Goal: Use online tool/utility: Utilize a website feature to perform a specific function

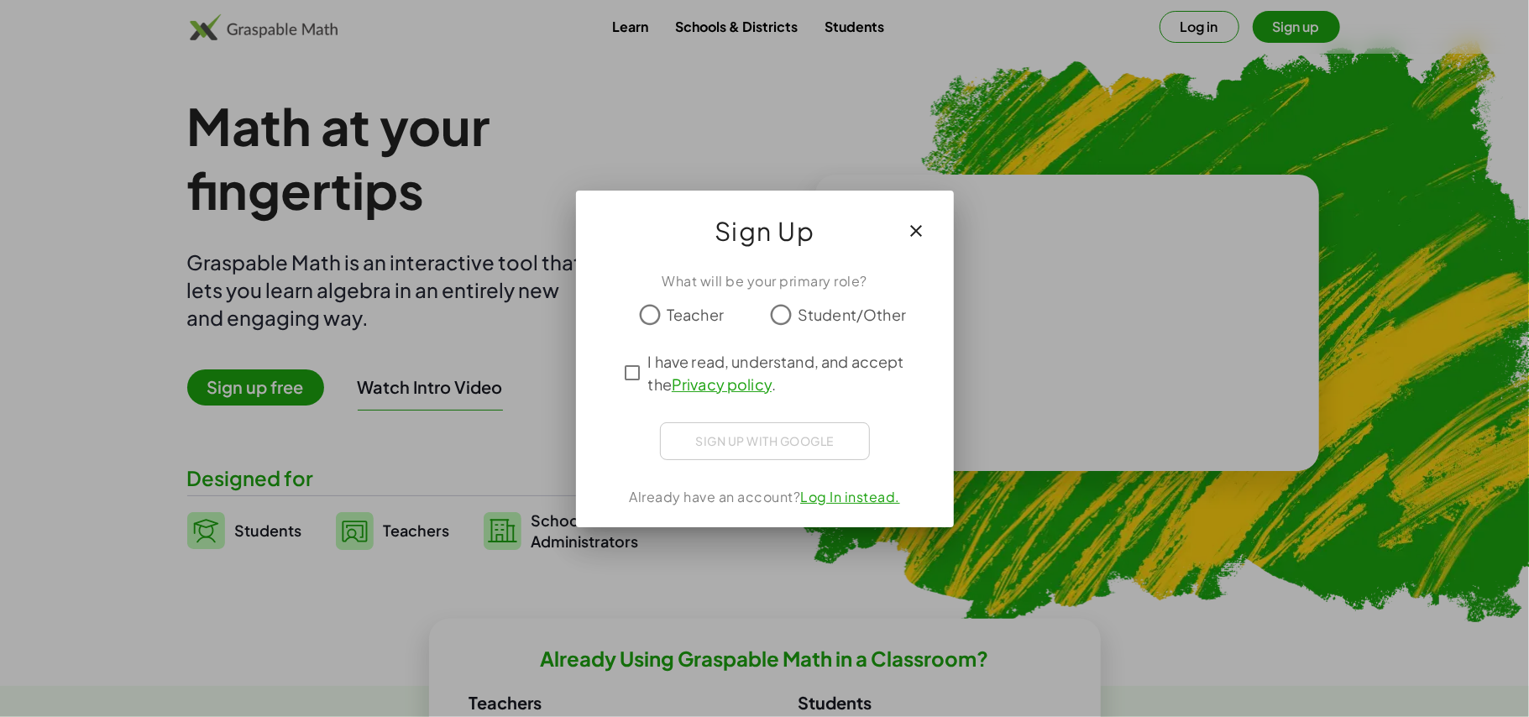
click at [454, 128] on div at bounding box center [764, 358] width 1529 height 717
click at [920, 233] on button "button" at bounding box center [917, 231] width 40 height 40
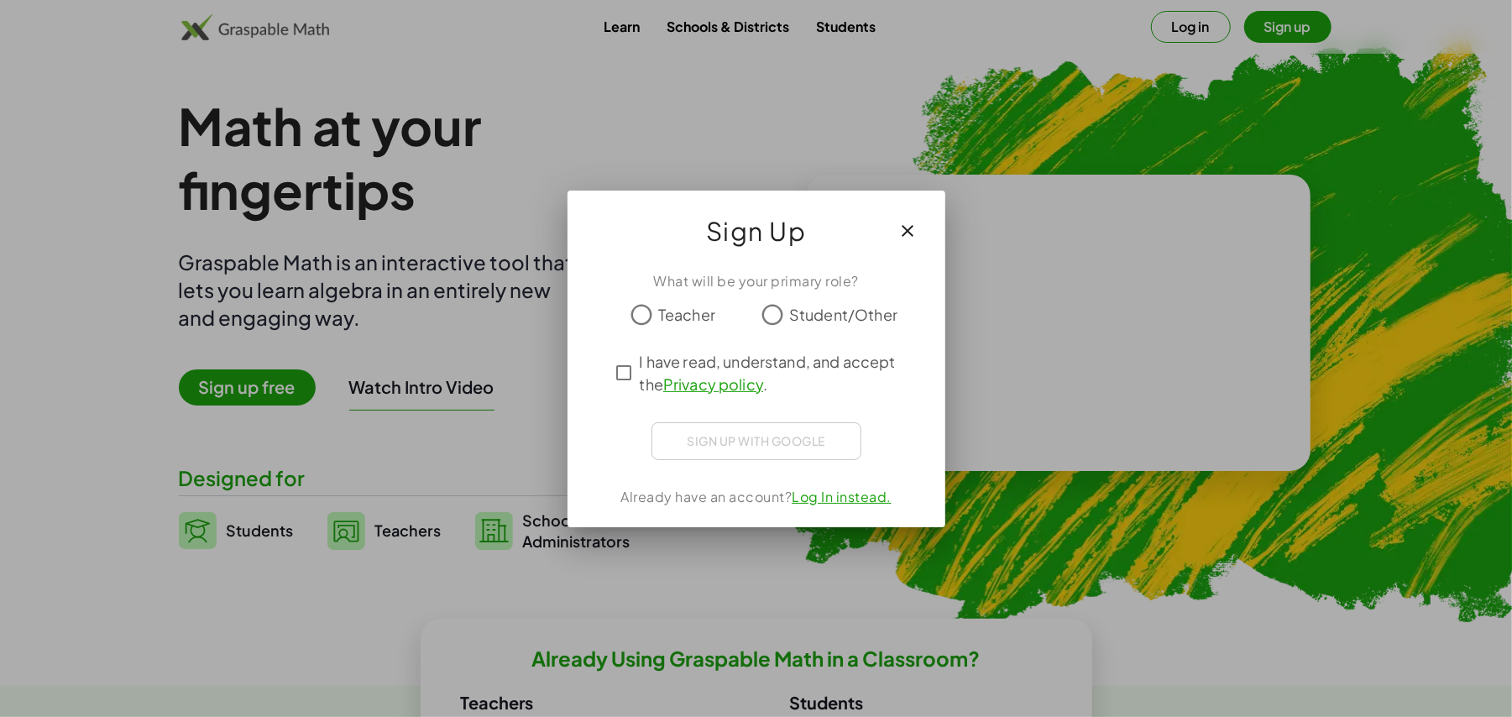
click at [920, 233] on button "button" at bounding box center [908, 231] width 40 height 40
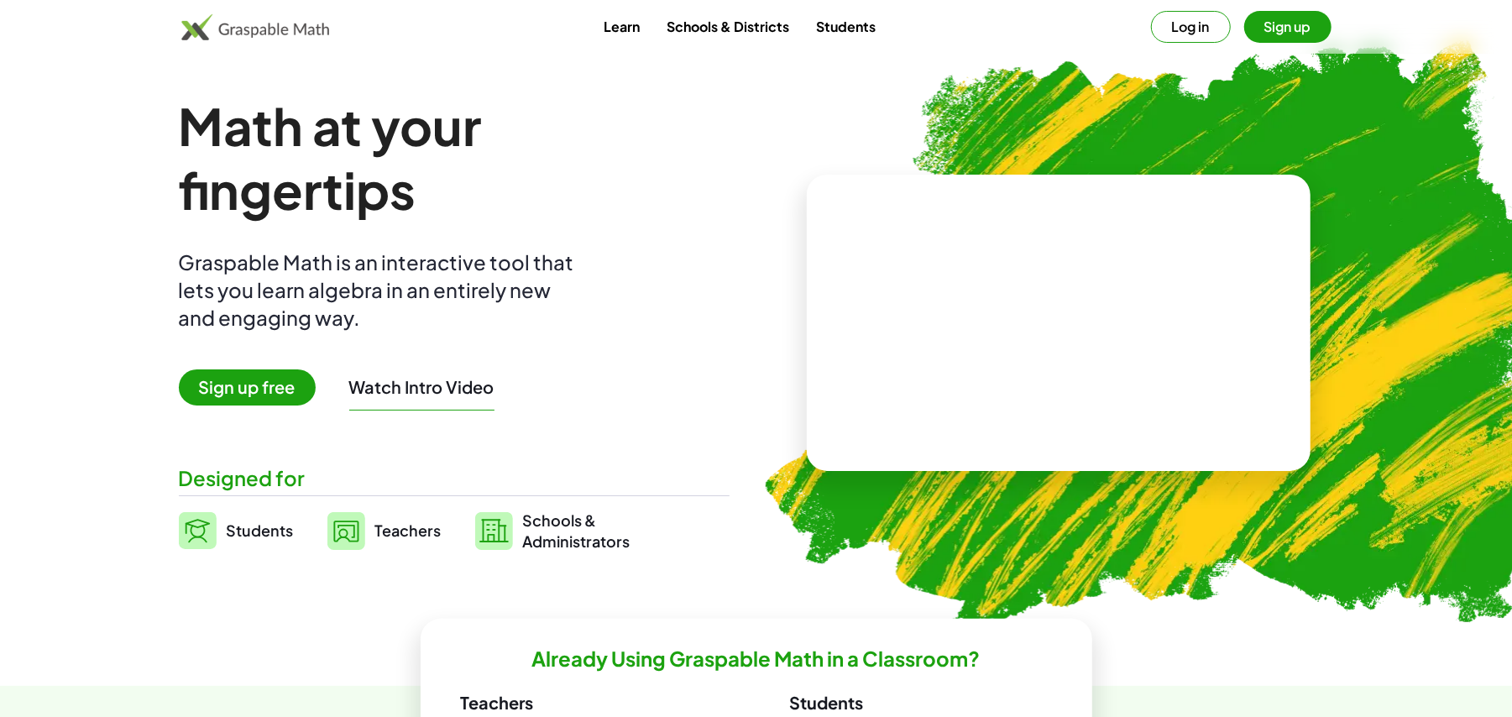
click at [1170, 35] on button "Log in" at bounding box center [1191, 27] width 80 height 32
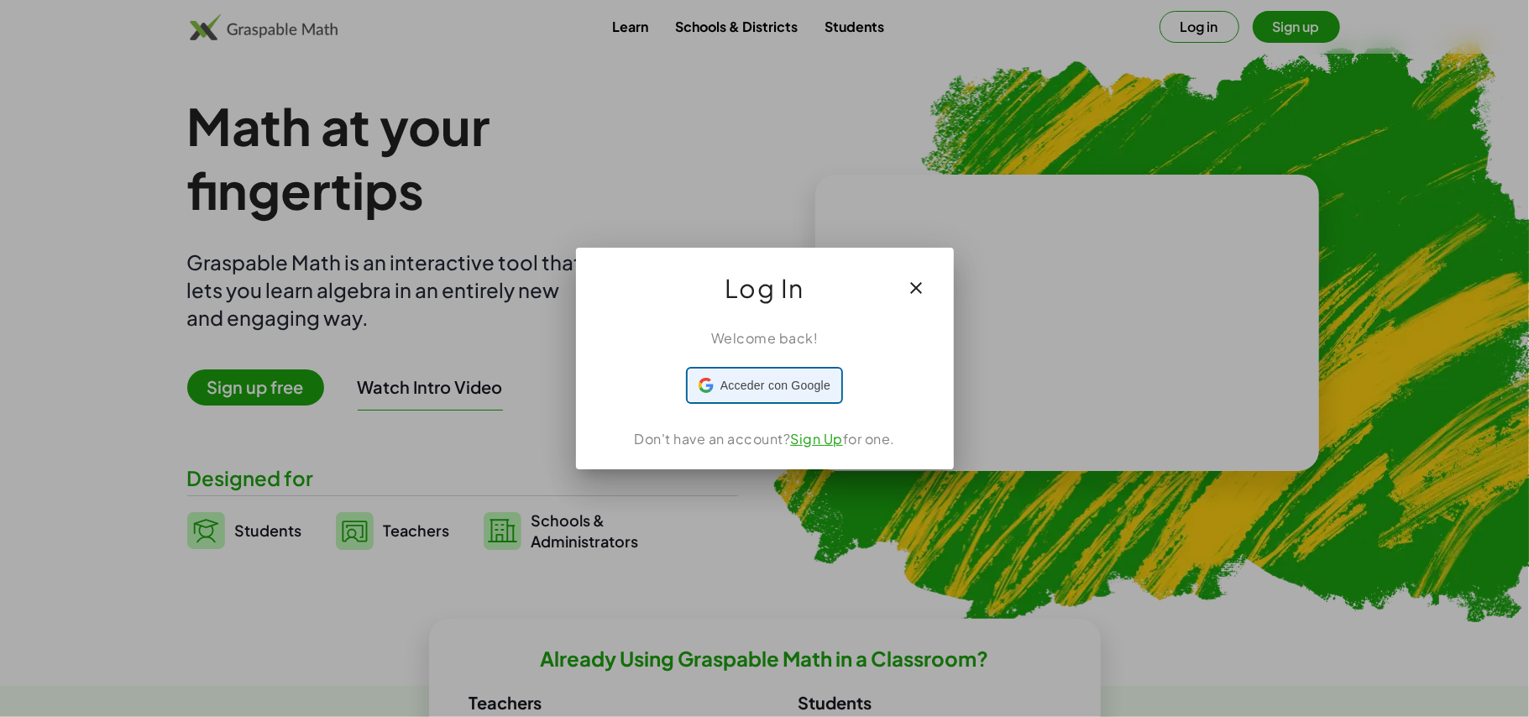
click at [783, 397] on div "Acceder con Google Acceder con Google. Se abre en una pestaña nueva" at bounding box center [765, 385] width 132 height 32
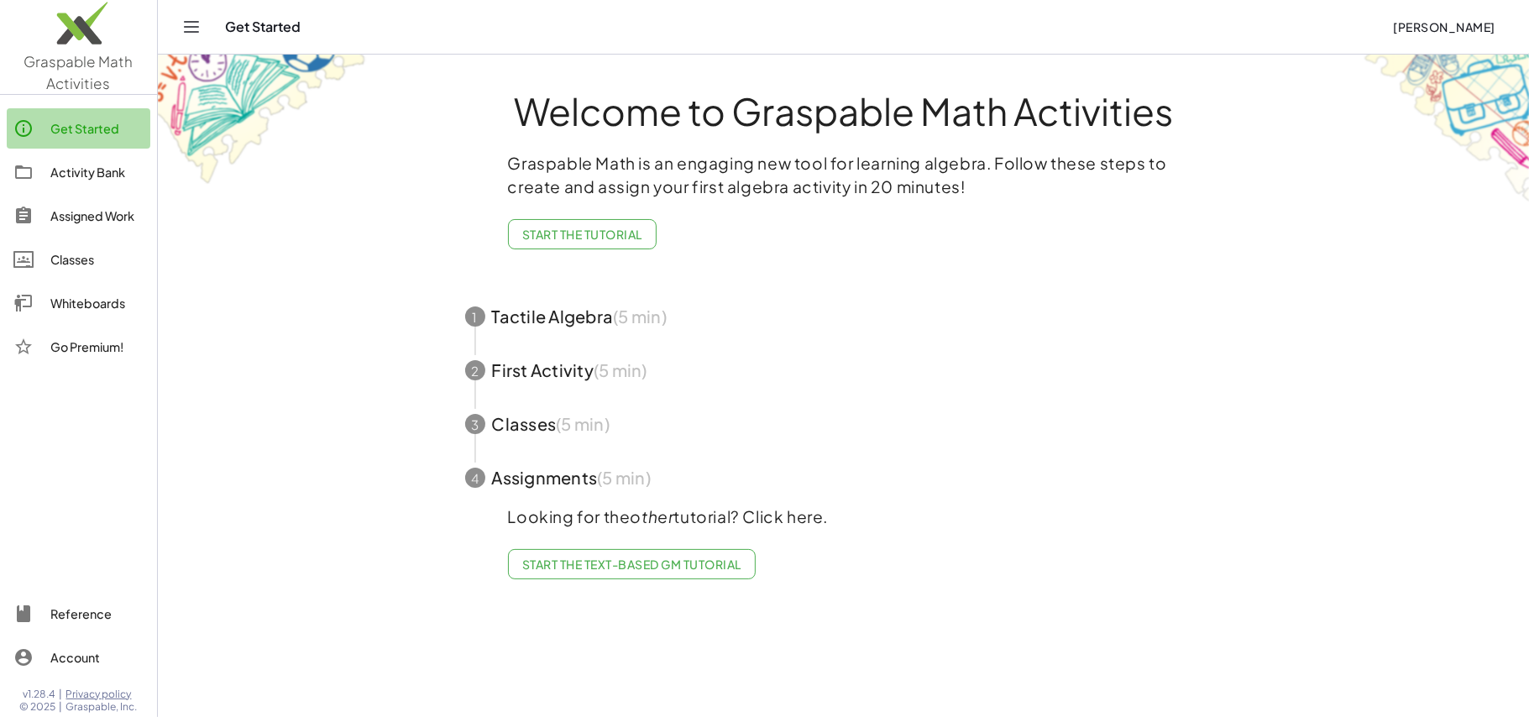
click at [85, 136] on div "Get Started" at bounding box center [96, 128] width 93 height 20
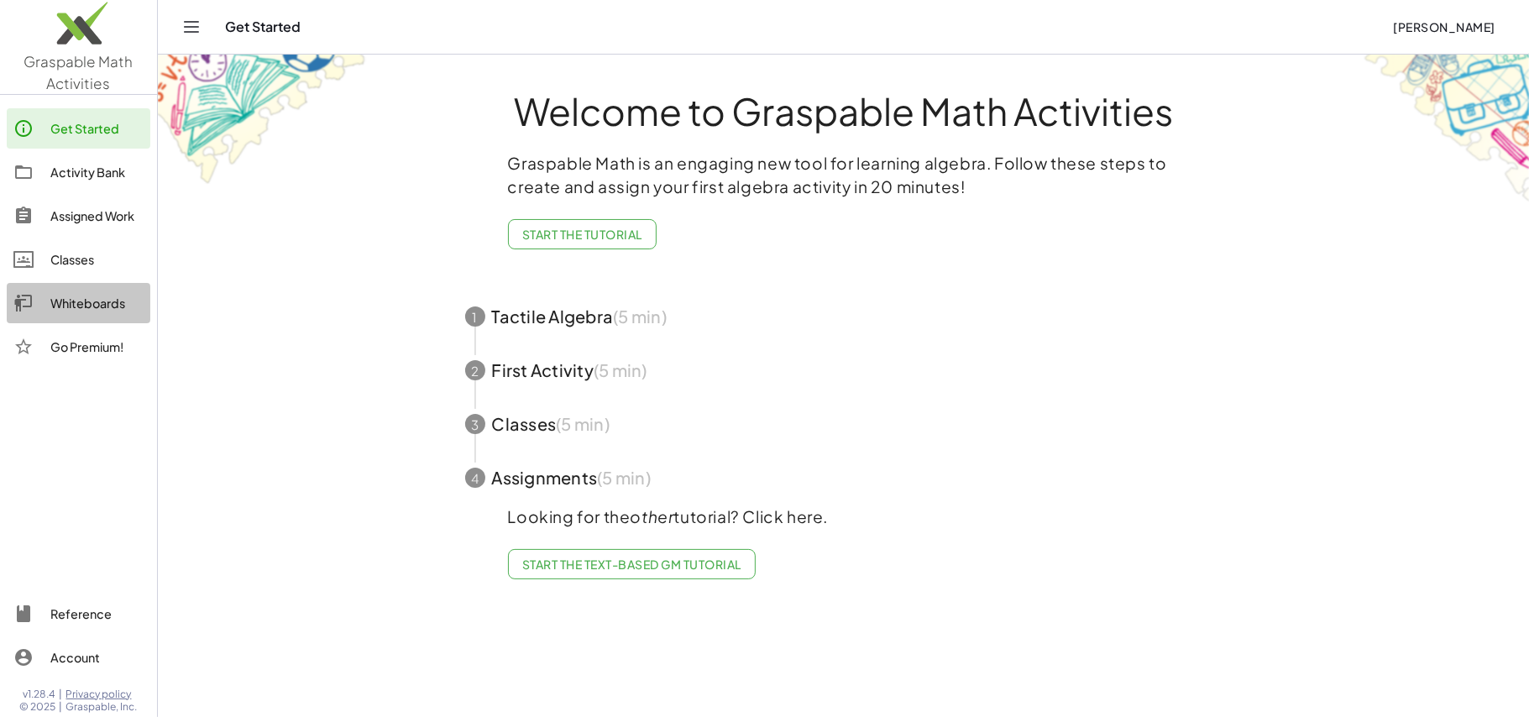
click at [104, 300] on div "Whiteboards" at bounding box center [96, 303] width 93 height 20
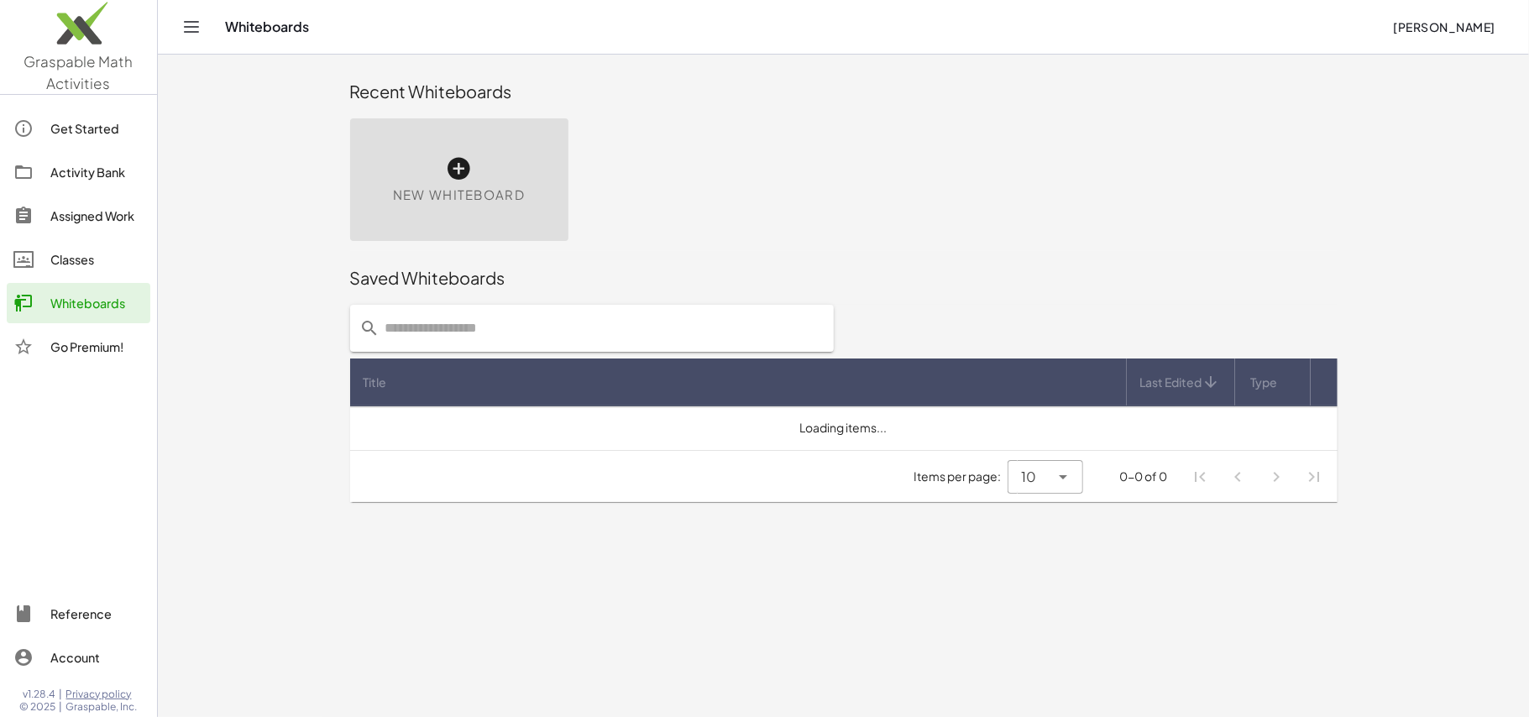
click at [458, 188] on span "New Whiteboard" at bounding box center [459, 195] width 132 height 19
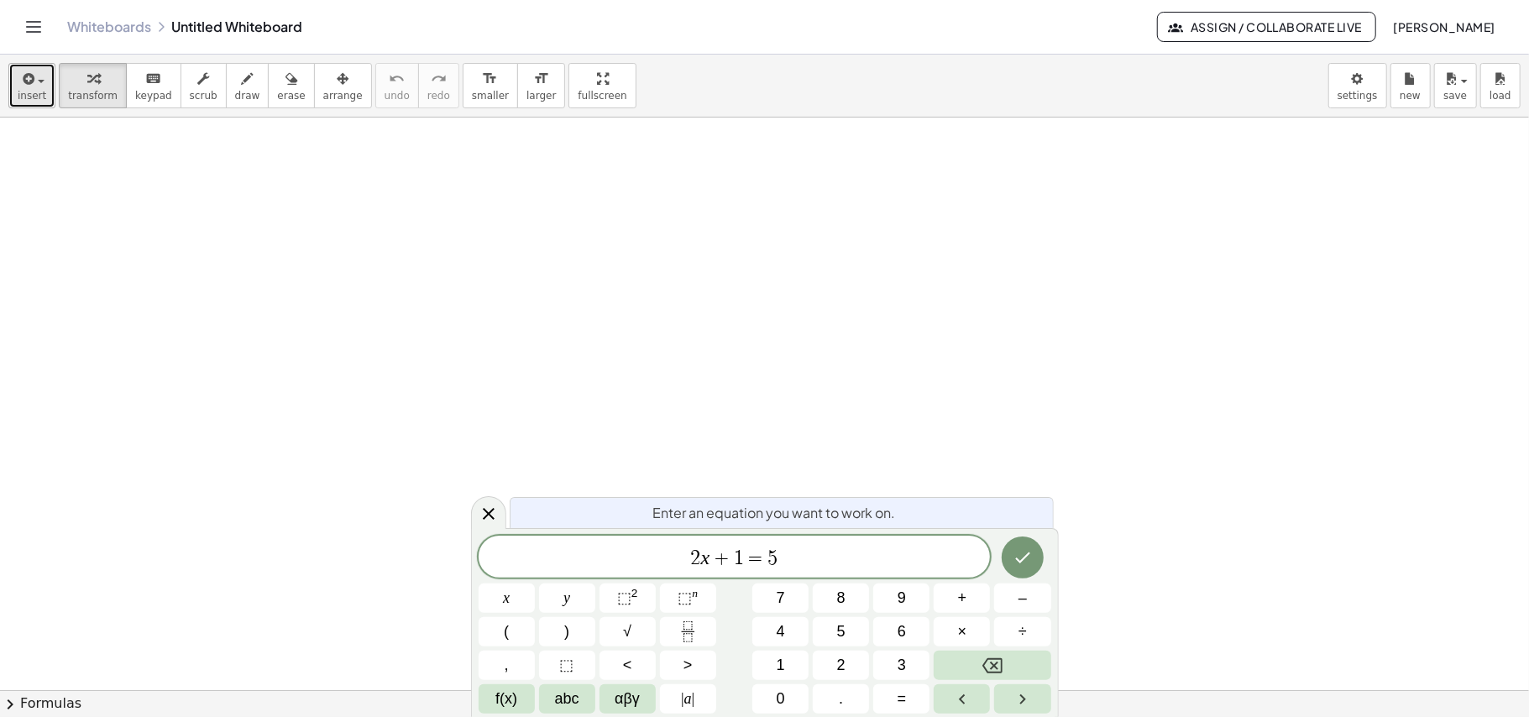
click at [38, 87] on div "button" at bounding box center [32, 78] width 29 height 20
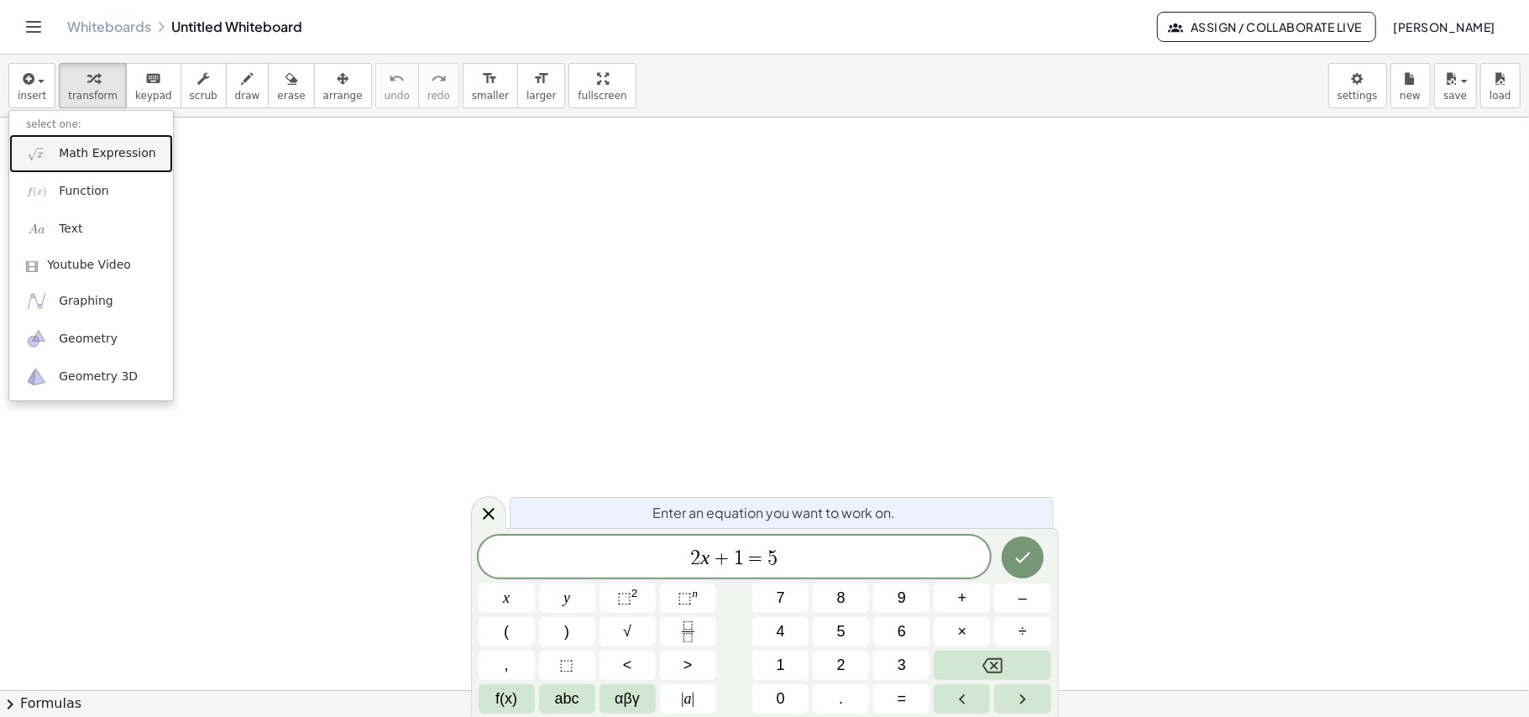
click at [97, 163] on link "Math Expression" at bounding box center [91, 153] width 164 height 38
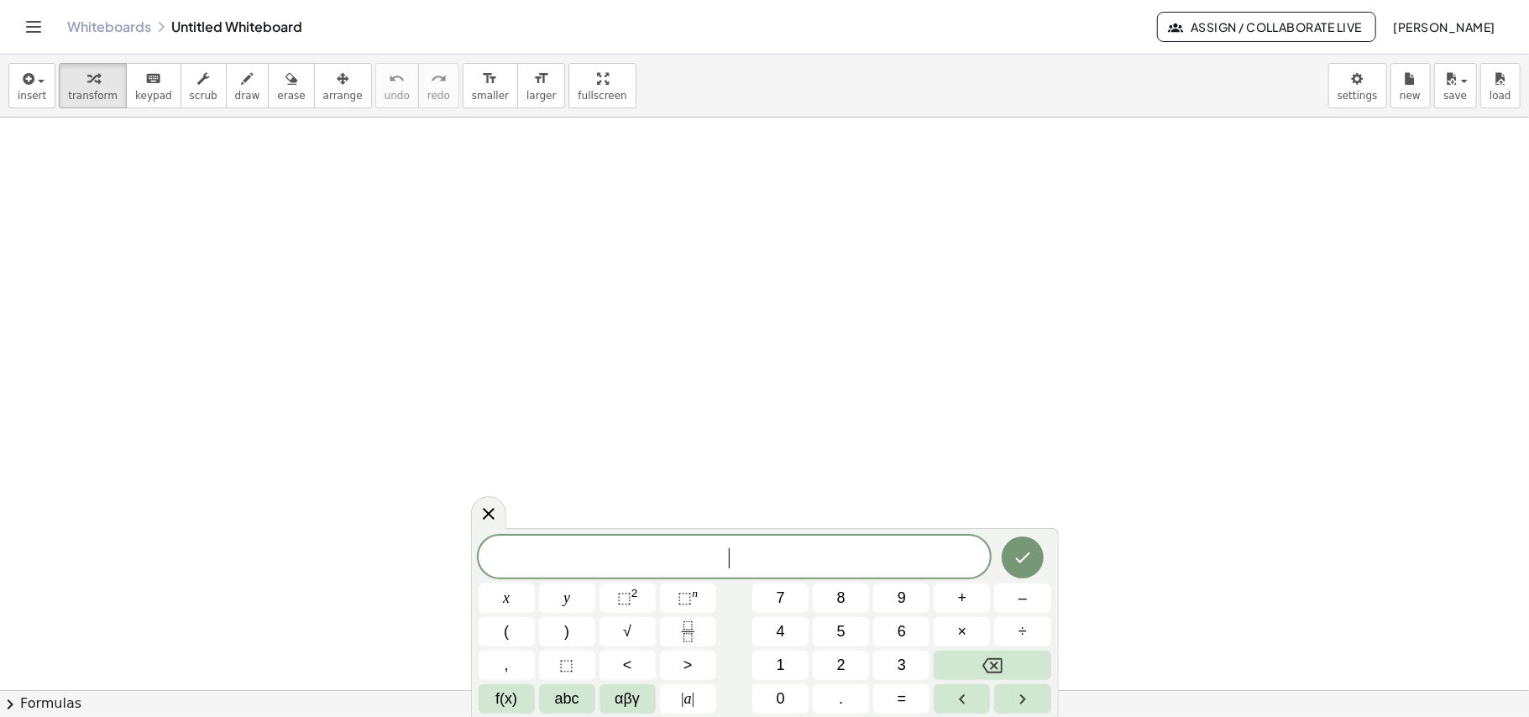
click at [441, 195] on div at bounding box center [764, 690] width 1529 height 1144
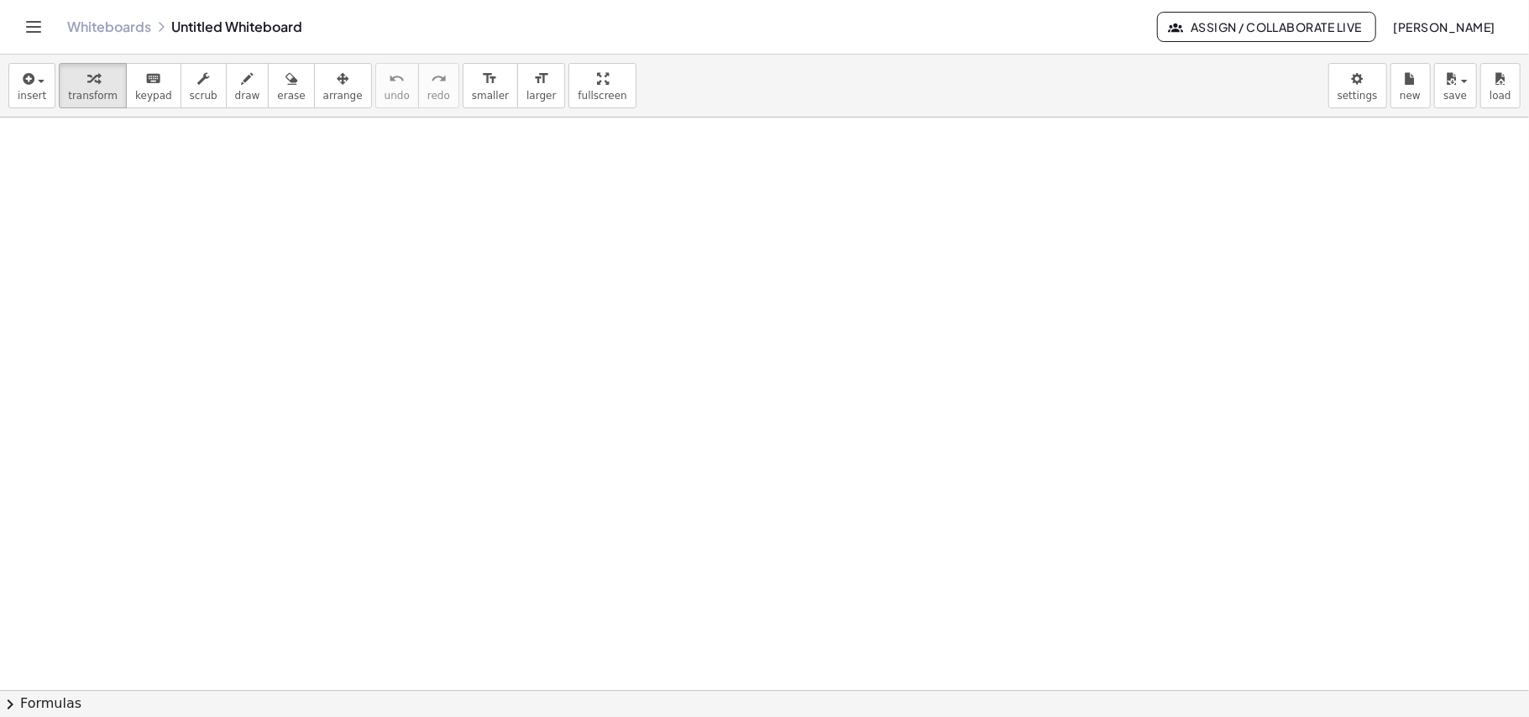
click at [498, 470] on div at bounding box center [764, 690] width 1529 height 1144
click at [898, 521] on div at bounding box center [764, 690] width 1529 height 1144
click at [1001, 445] on div at bounding box center [764, 690] width 1529 height 1144
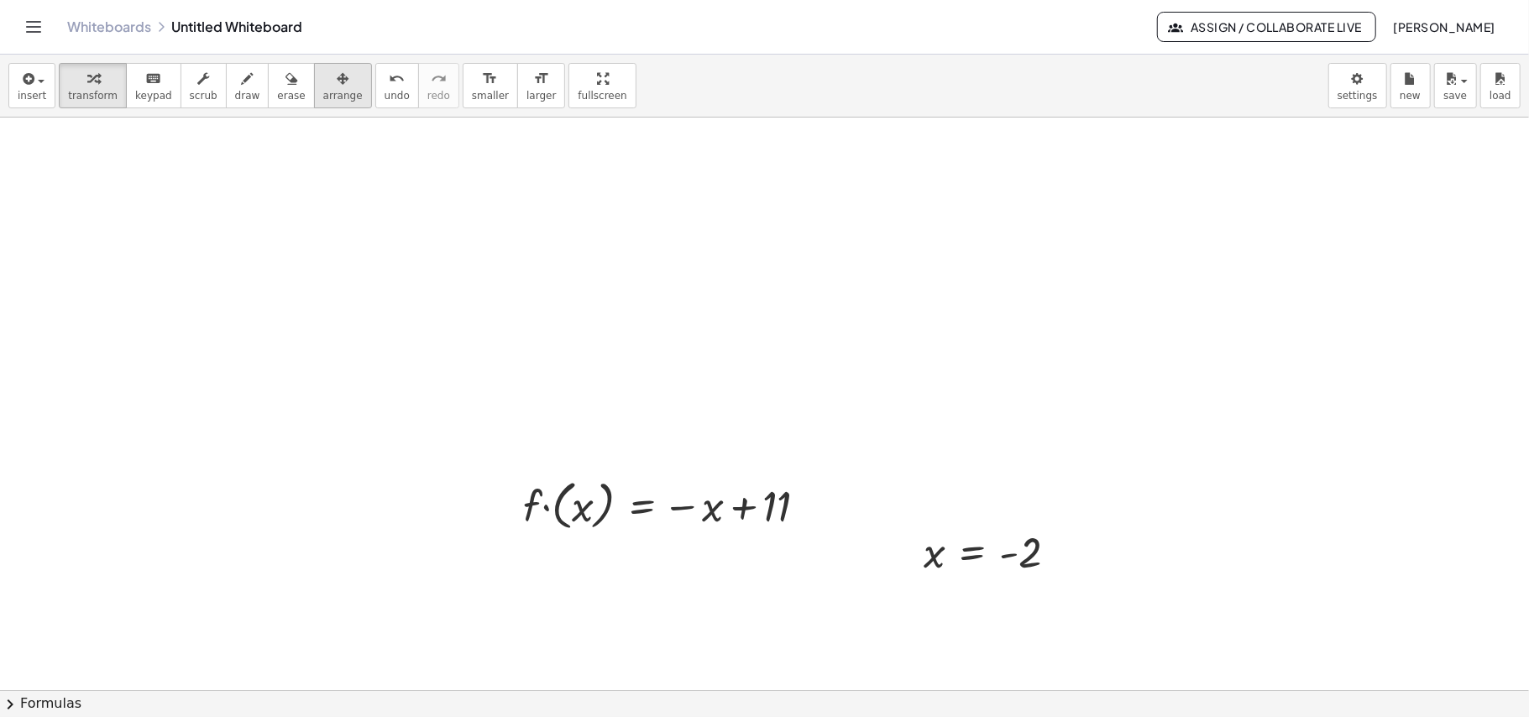
click at [323, 97] on span "arrange" at bounding box center [342, 96] width 39 height 12
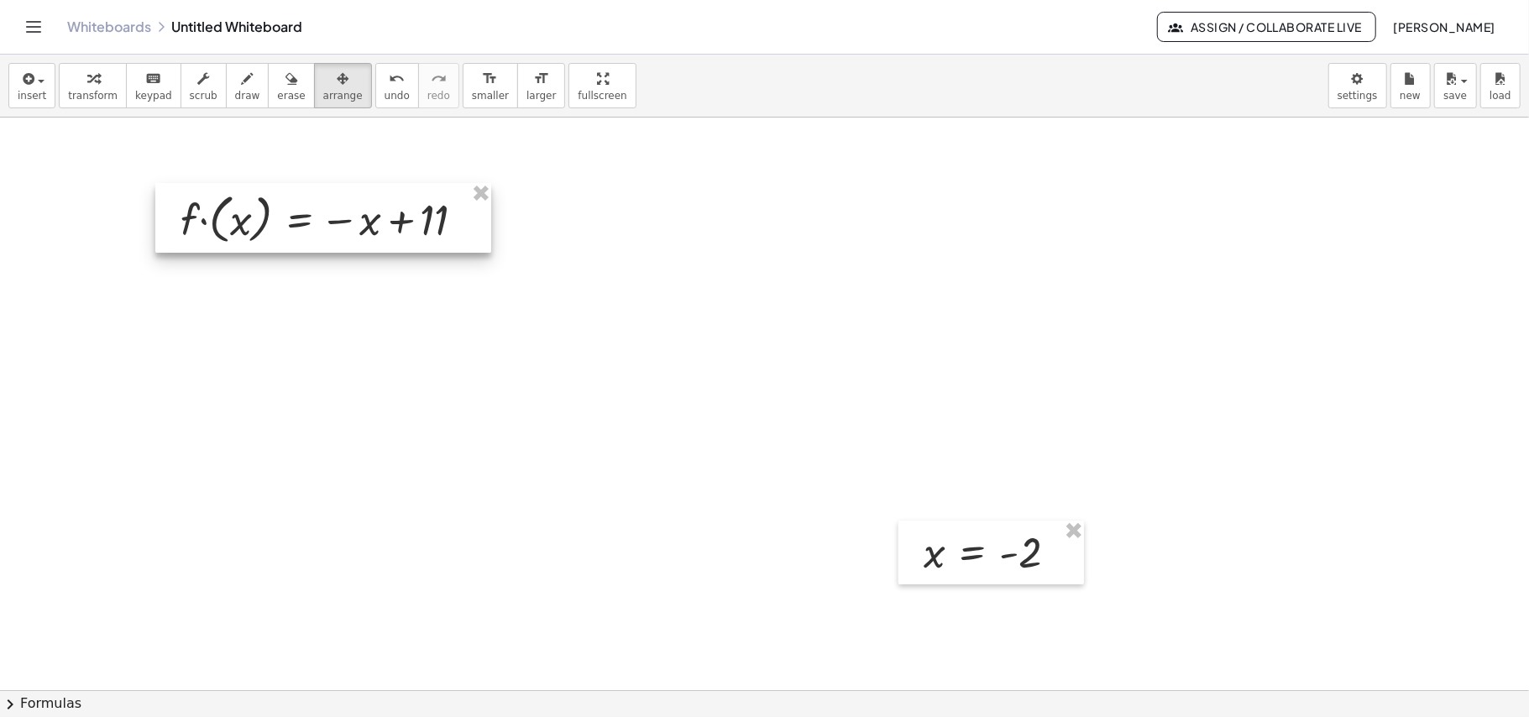
drag, startPoint x: 663, startPoint y: 525, endPoint x: 319, endPoint y: 239, distance: 447.2
click at [319, 239] on div at bounding box center [323, 218] width 336 height 70
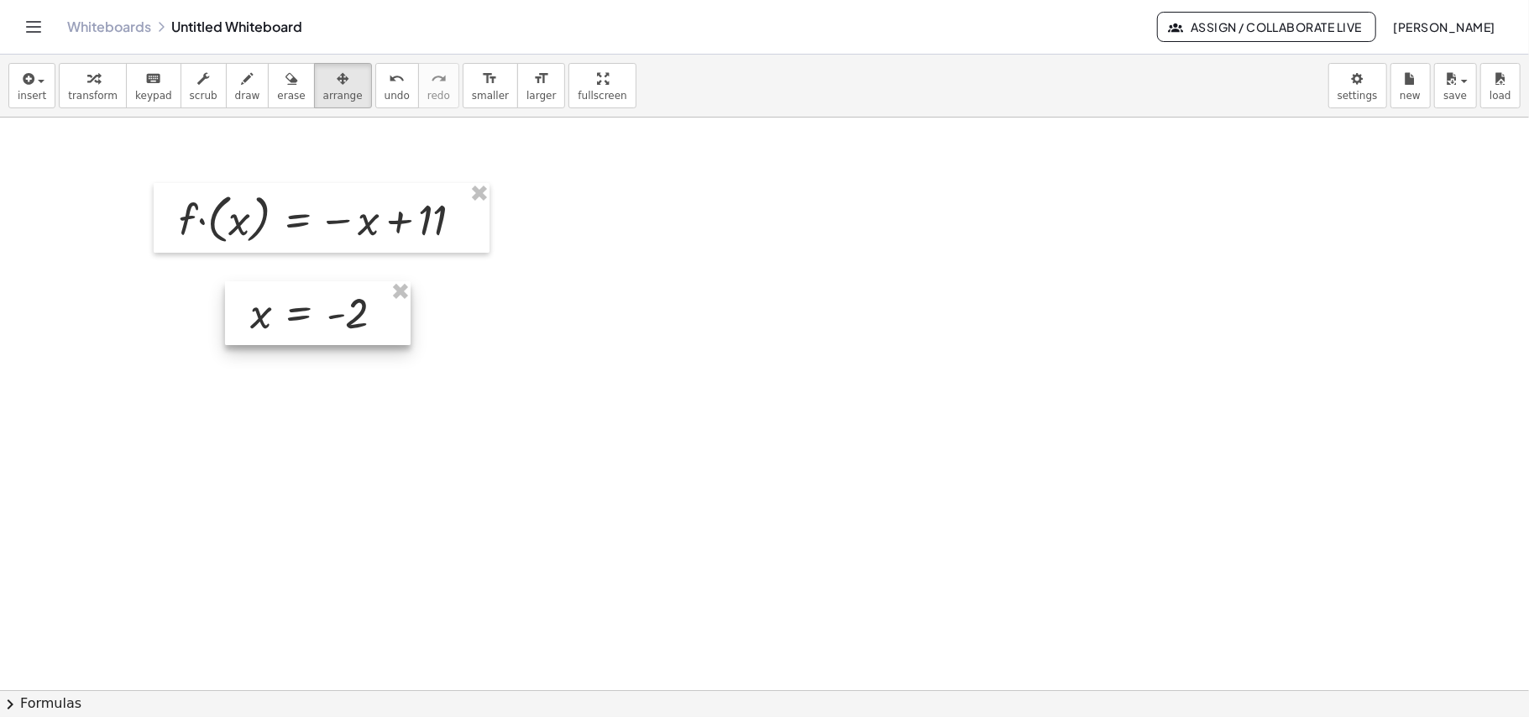
drag, startPoint x: 1031, startPoint y: 573, endPoint x: 358, endPoint y: 333, distance: 714.6
click at [358, 333] on div at bounding box center [318, 313] width 186 height 64
click at [89, 98] on span "transform" at bounding box center [93, 96] width 50 height 12
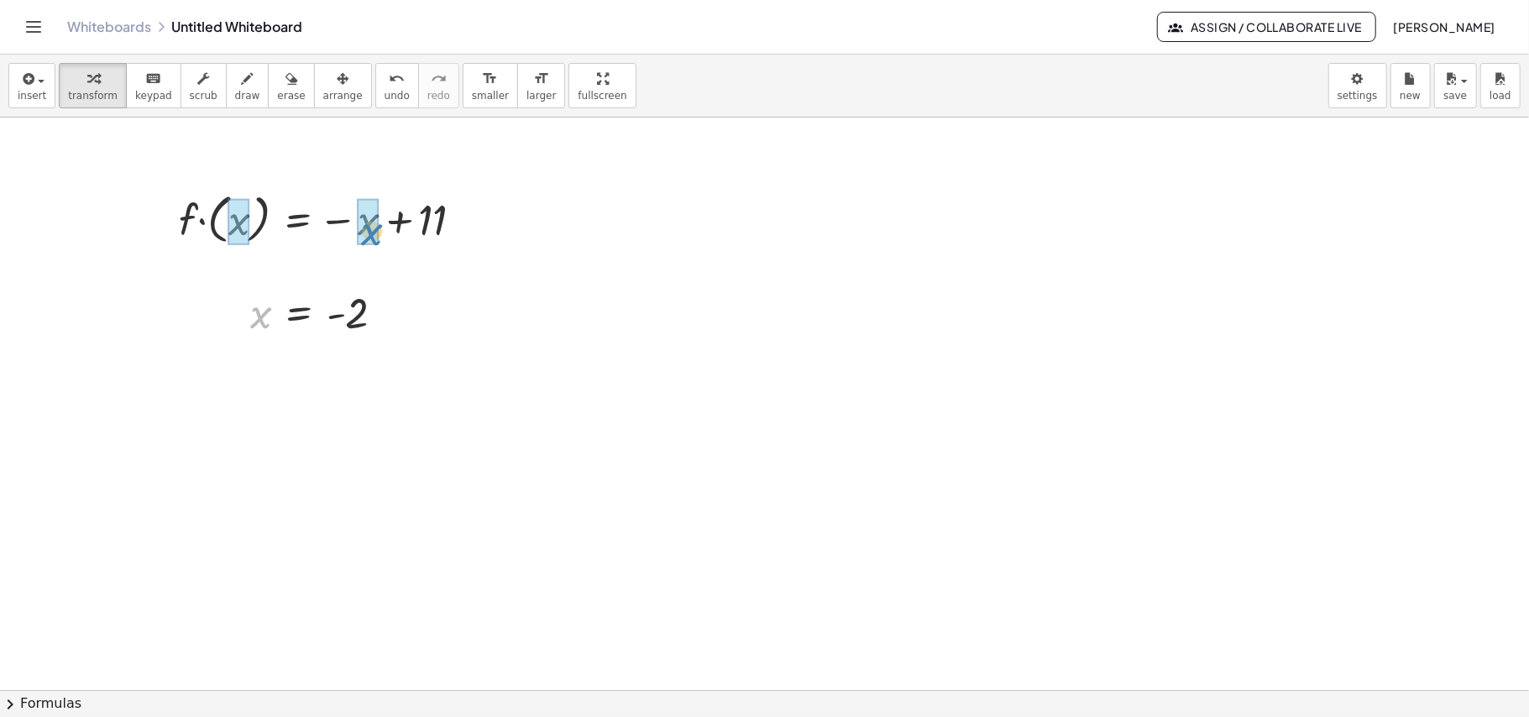
drag, startPoint x: 256, startPoint y: 329, endPoint x: 364, endPoint y: 239, distance: 140.1
click at [639, 223] on div at bounding box center [764, 690] width 1529 height 1144
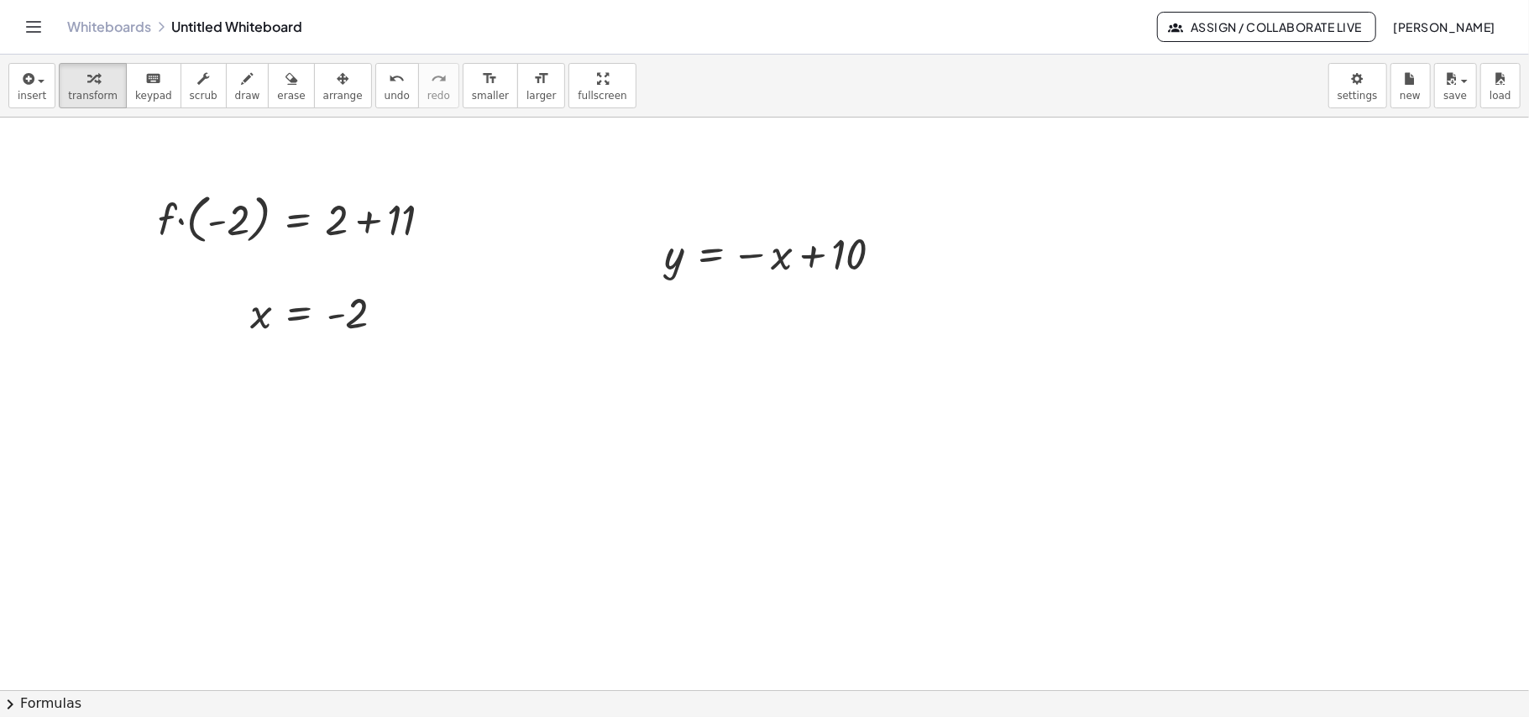
click at [714, 463] on div at bounding box center [764, 690] width 1529 height 1144
drag, startPoint x: 814, startPoint y: 491, endPoint x: 797, endPoint y: 522, distance: 35.3
click at [797, 522] on div at bounding box center [805, 494] width 151 height 55
drag, startPoint x: 752, startPoint y: 505, endPoint x: 793, endPoint y: 257, distance: 251.8
